Goal: Information Seeking & Learning: Learn about a topic

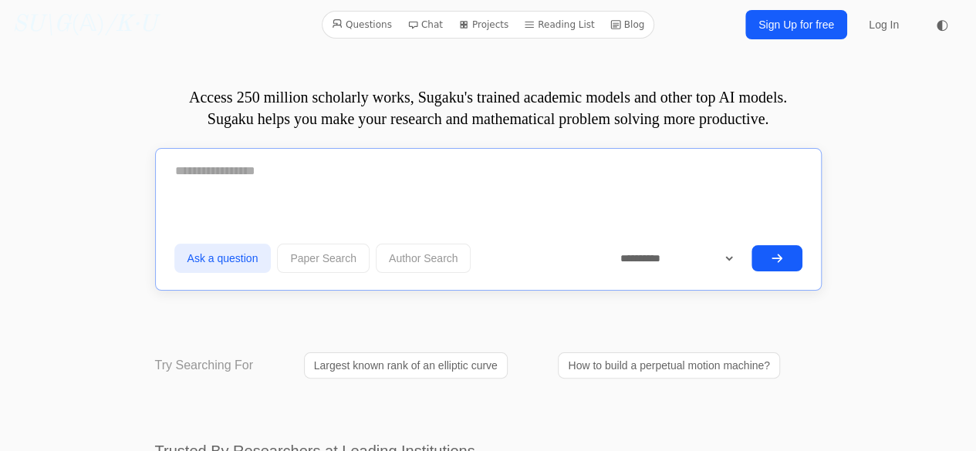
click at [382, 168] on textarea at bounding box center [488, 171] width 628 height 39
click at [440, 167] on textarea at bounding box center [488, 171] width 628 height 39
type textarea "*"
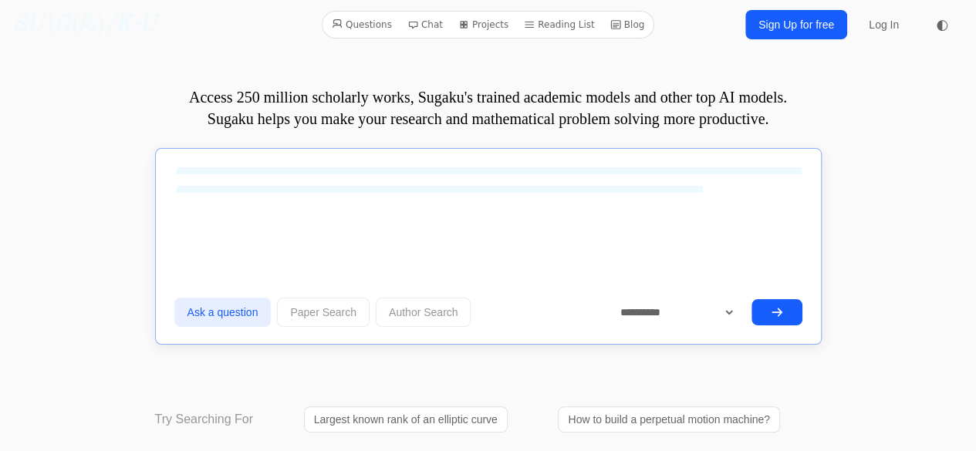
type textarea "**********"
click at [761, 309] on button "submit" at bounding box center [777, 312] width 51 height 26
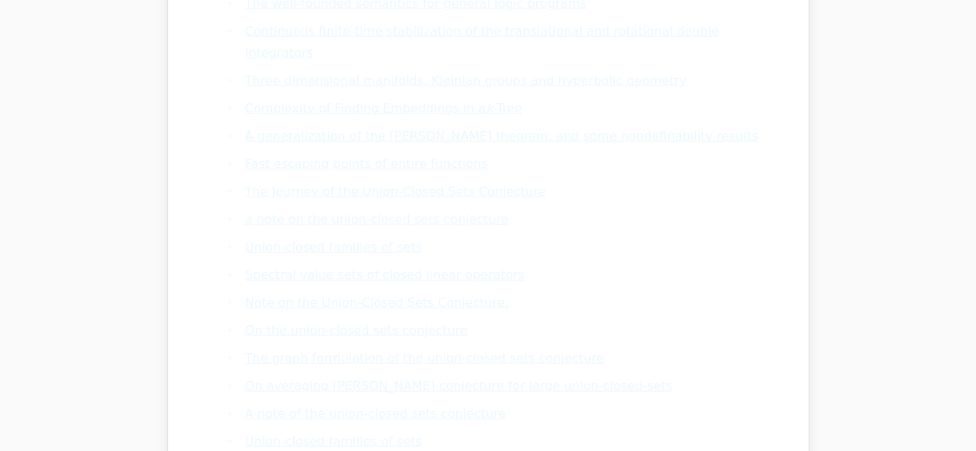
scroll to position [1911, 0]
click at [366, 245] on link "Union-closed families of sets" at bounding box center [333, 252] width 177 height 15
